Goal: Task Accomplishment & Management: Use online tool/utility

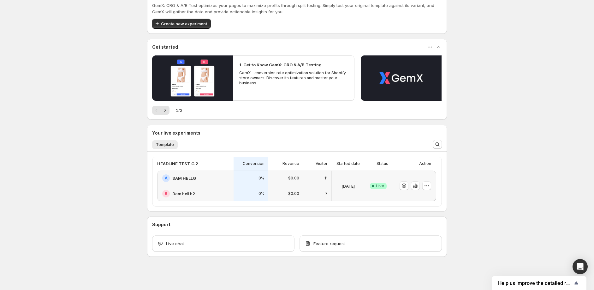
scroll to position [20, 0]
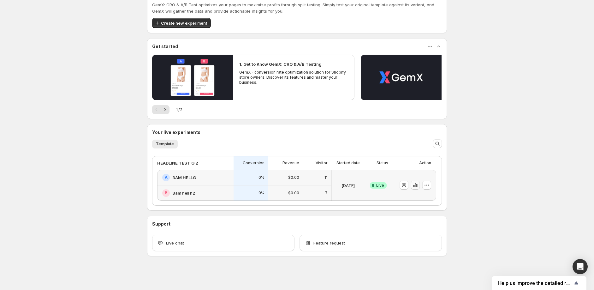
click at [418, 187] on icon "button" at bounding box center [415, 185] width 6 height 6
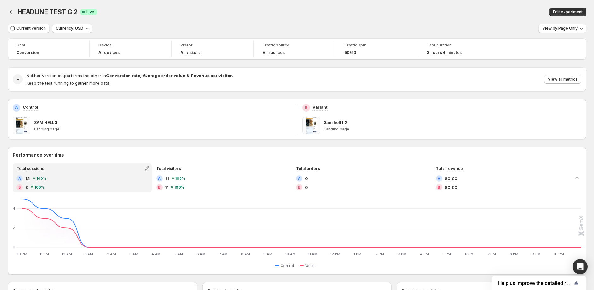
click at [318, 123] on span at bounding box center [311, 125] width 18 height 18
drag, startPoint x: 351, startPoint y: 120, endPoint x: 337, endPoint y: 118, distance: 14.3
click at [345, 119] on div "3am hell h2" at bounding box center [453, 122] width 258 height 6
click at [309, 120] on span at bounding box center [311, 125] width 18 height 18
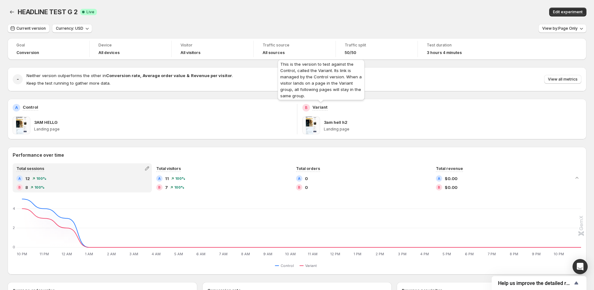
click at [319, 108] on p "Variant" at bounding box center [319, 107] width 15 height 6
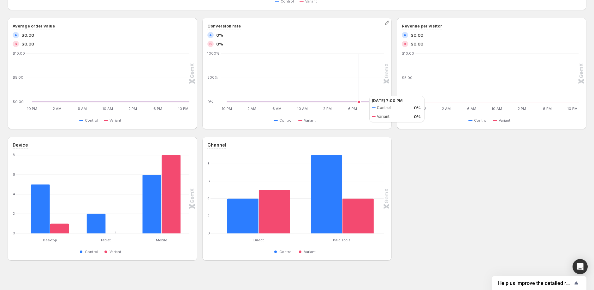
scroll to position [269, 0]
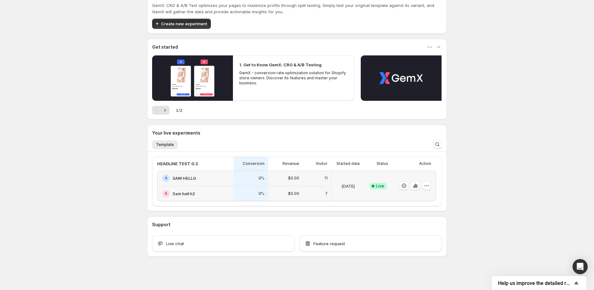
scroll to position [20, 0]
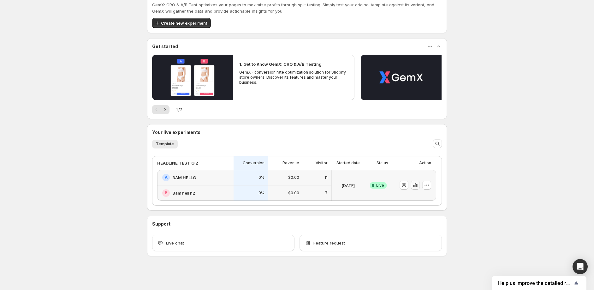
click at [418, 184] on icon "button" at bounding box center [415, 185] width 6 height 6
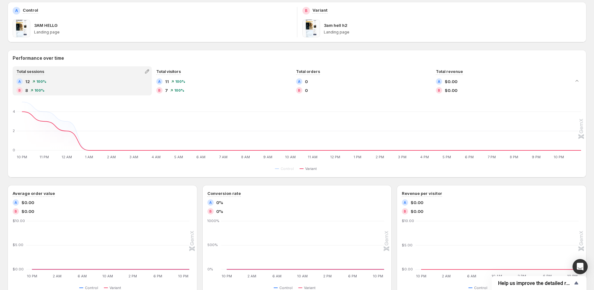
scroll to position [93, 0]
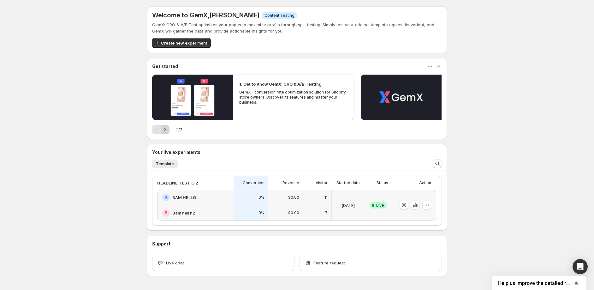
click at [165, 129] on icon "Next" at bounding box center [165, 129] width 6 height 6
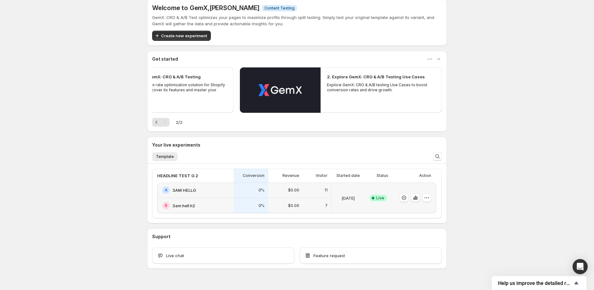
scroll to position [20, 0]
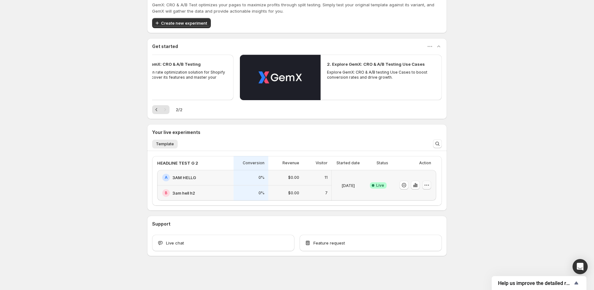
click at [430, 185] on icon "button" at bounding box center [427, 185] width 6 height 6
click at [429, 199] on span "Edit" at bounding box center [434, 198] width 66 height 6
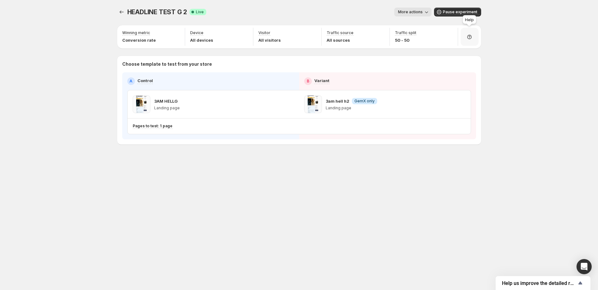
click at [467, 37] on icon at bounding box center [469, 37] width 6 height 6
click at [475, 56] on span "Setup guide" at bounding box center [467, 54] width 24 height 5
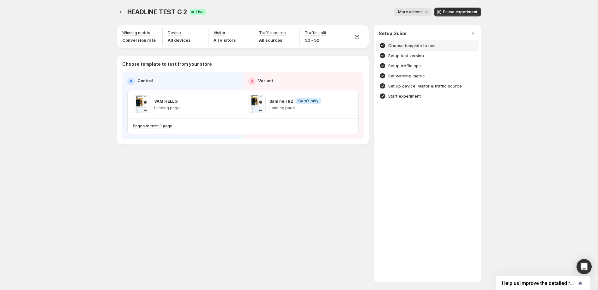
click at [447, 46] on div "Choose template to test" at bounding box center [427, 45] width 96 height 6
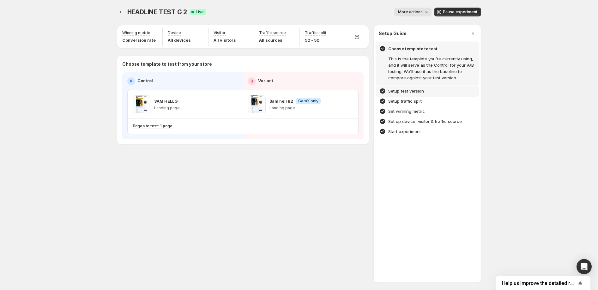
click at [434, 92] on div "Setup test version" at bounding box center [427, 91] width 96 height 6
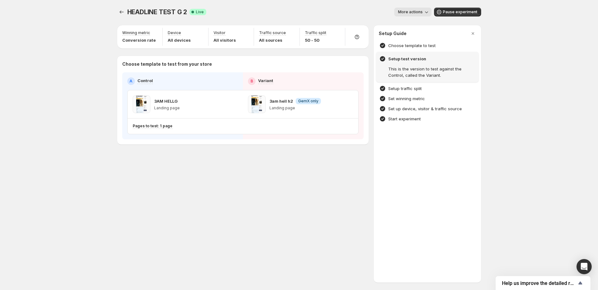
click at [434, 92] on div "Setup traffic split" at bounding box center [427, 88] width 102 height 10
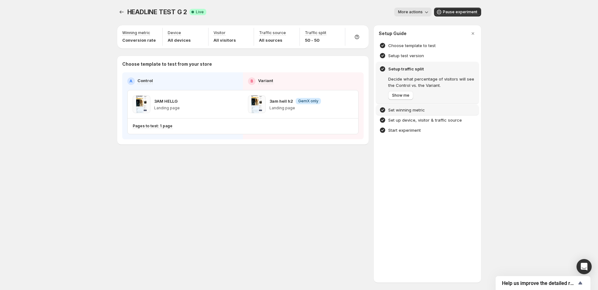
click at [433, 113] on div "Set winning metric" at bounding box center [427, 110] width 102 height 10
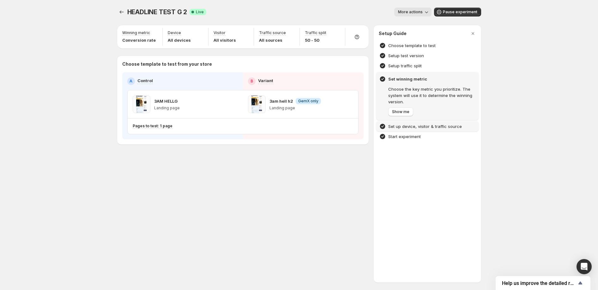
click at [415, 123] on h4 "Set up device, visitor & traffic source" at bounding box center [425, 126] width 74 height 6
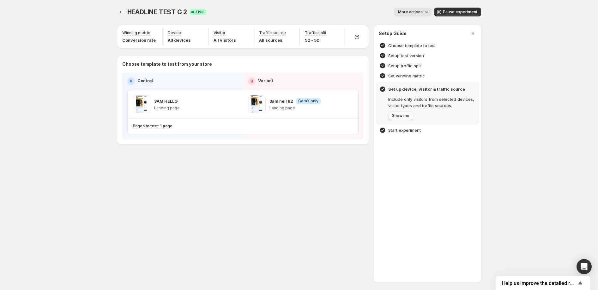
click at [406, 116] on span "Show me" at bounding box center [400, 115] width 17 height 5
click at [412, 130] on h4 "Start experiment" at bounding box center [404, 130] width 33 height 6
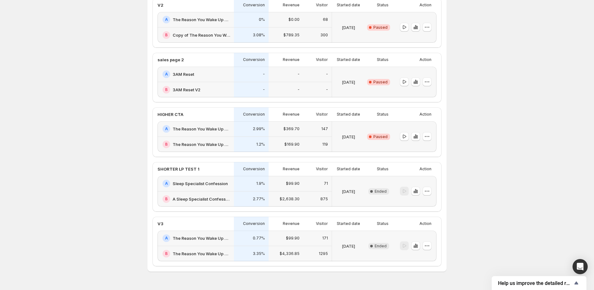
scroll to position [132, 0]
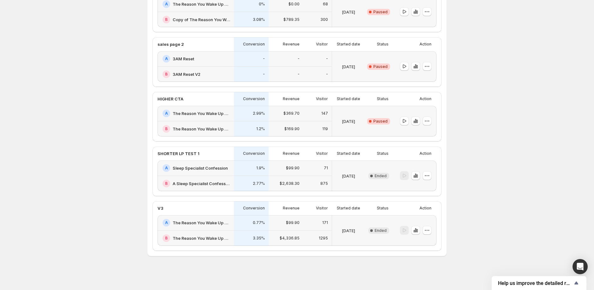
scroll to position [20, 0]
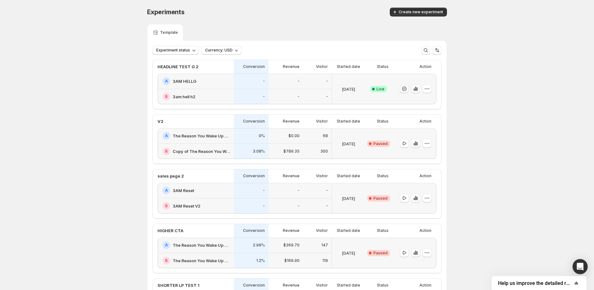
click at [407, 91] on icon "button" at bounding box center [404, 89] width 6 height 6
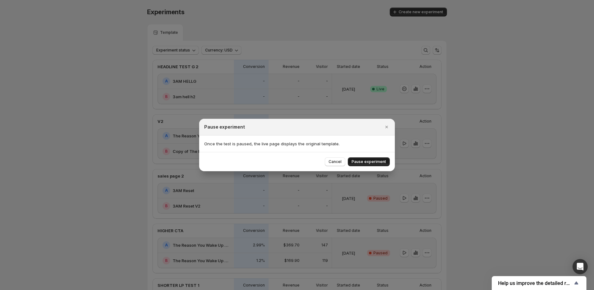
click at [359, 159] on span "Pause experiment" at bounding box center [369, 161] width 34 height 5
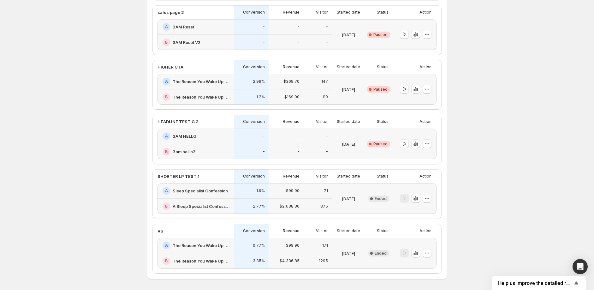
scroll to position [132, 0]
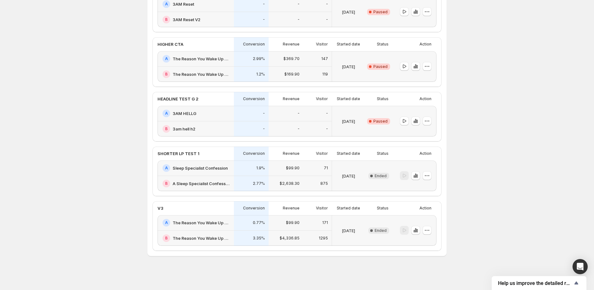
click at [118, 125] on div "Experiments. This page is ready Experiments Create new experiment Template Expe…" at bounding box center [297, 79] width 594 height 422
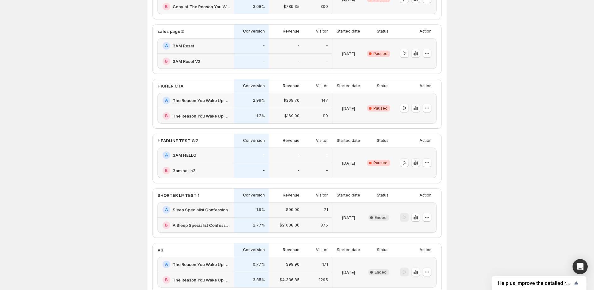
scroll to position [105, 0]
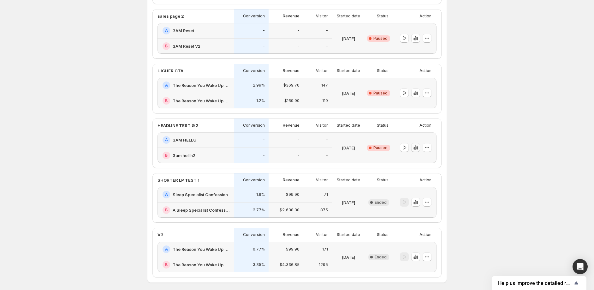
click at [419, 149] on icon "button" at bounding box center [416, 147] width 6 height 6
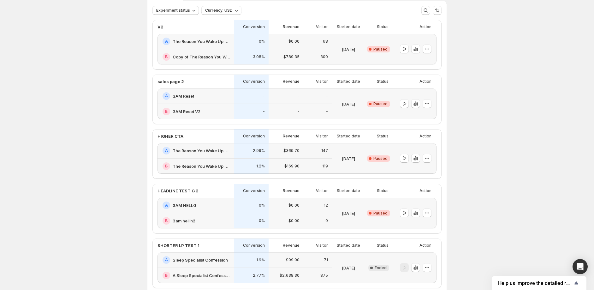
scroll to position [27, 0]
